Goal: Find specific page/section

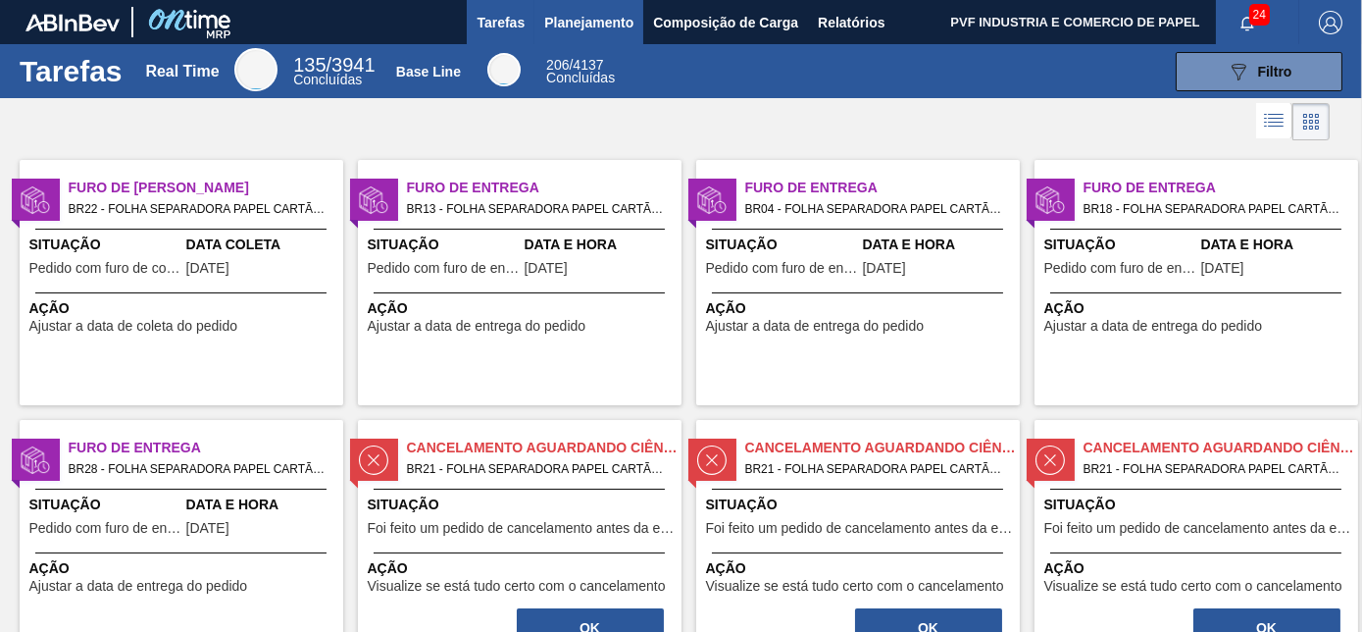
click at [575, 14] on span "Planejamento" at bounding box center [588, 23] width 89 height 24
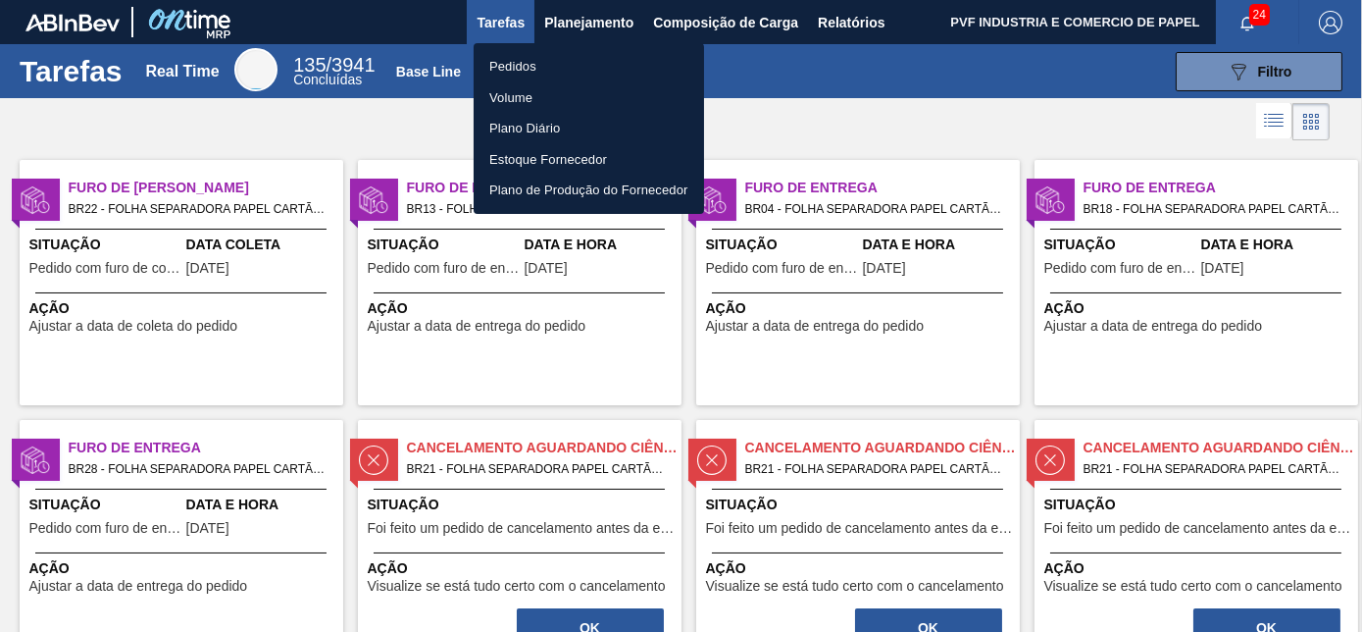
click at [512, 59] on li "Pedidos" at bounding box center [589, 66] width 230 height 31
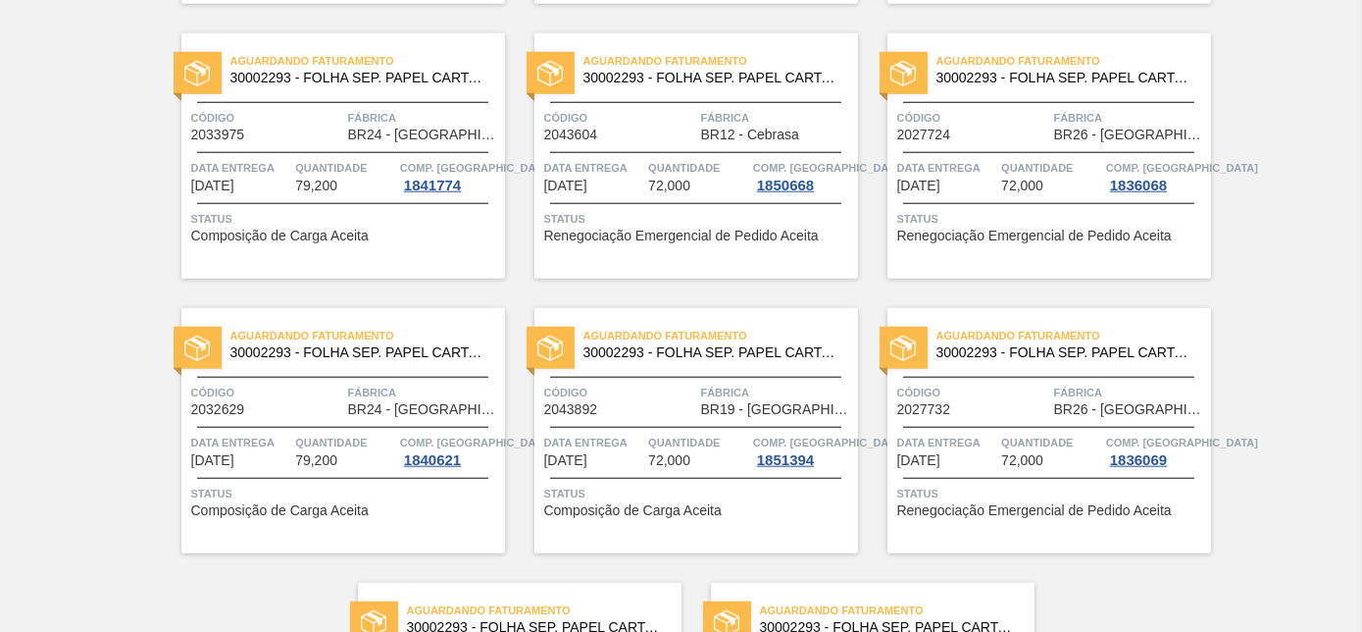
scroll to position [4258, 0]
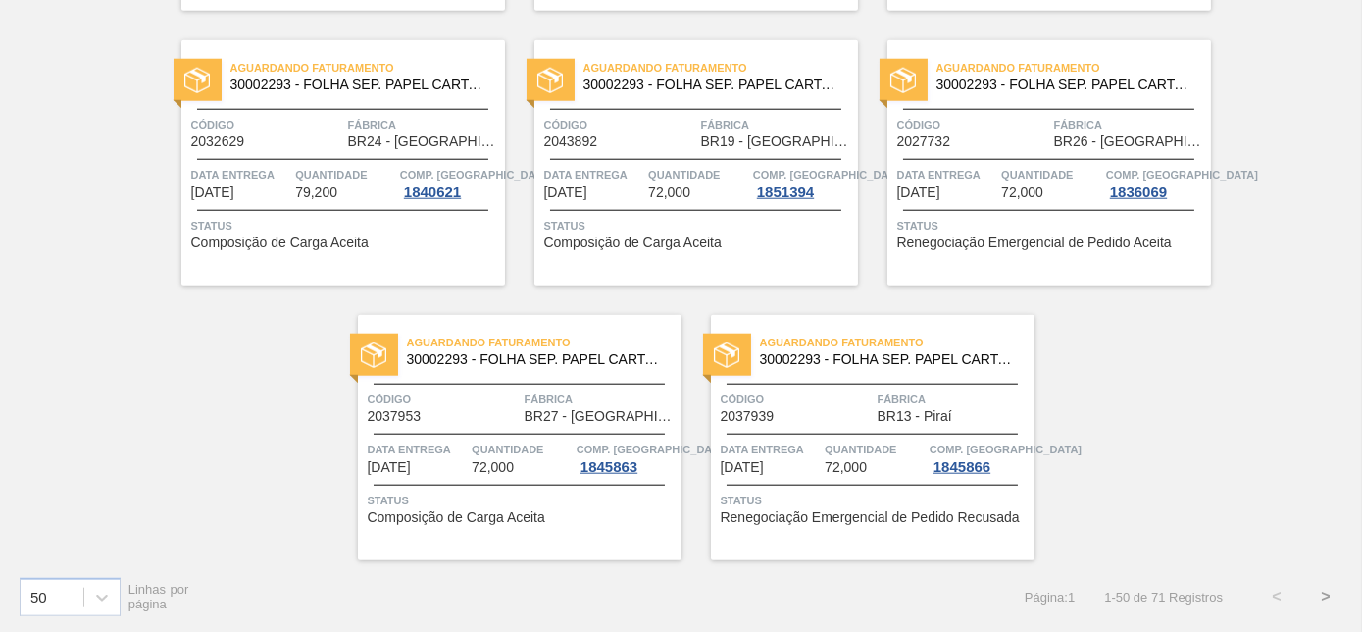
click at [1331, 588] on button ">" at bounding box center [1325, 596] width 49 height 49
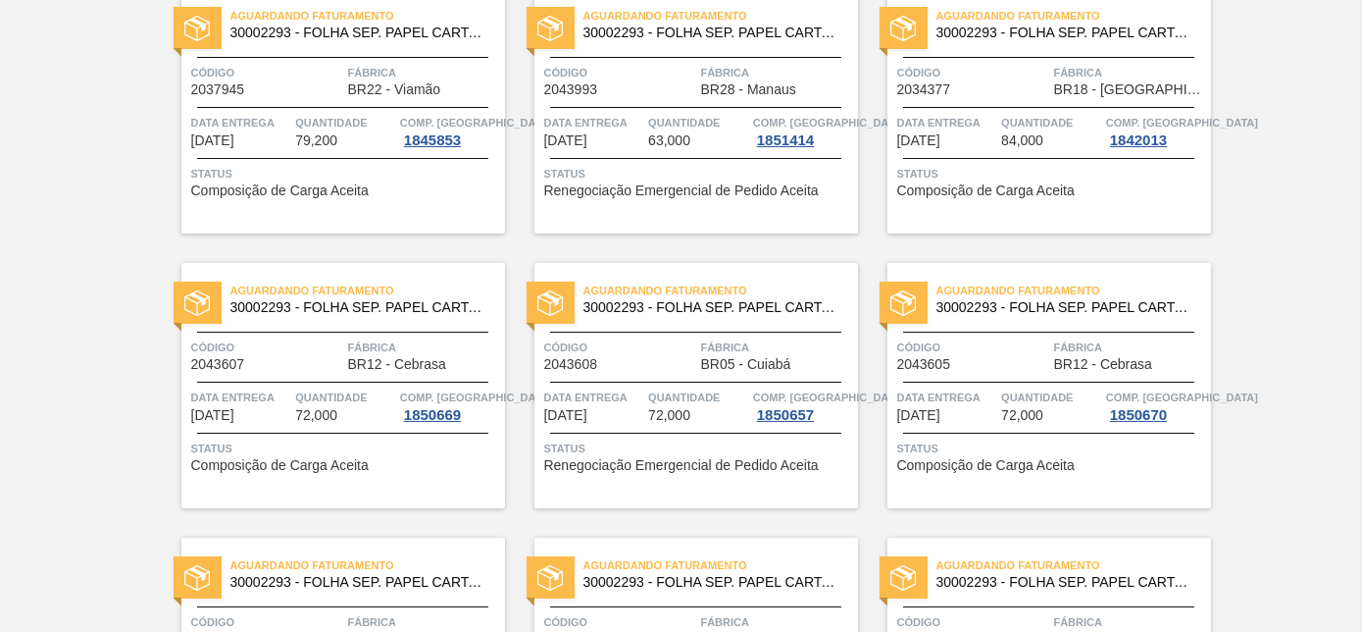
scroll to position [0, 0]
